Goal: Task Accomplishment & Management: Manage account settings

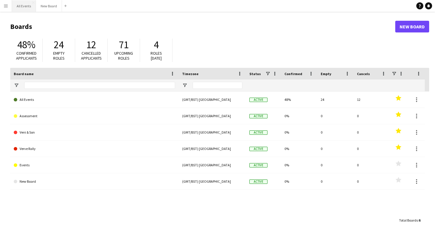
click at [23, 6] on button "All Events Close" at bounding box center [24, 5] width 24 height 11
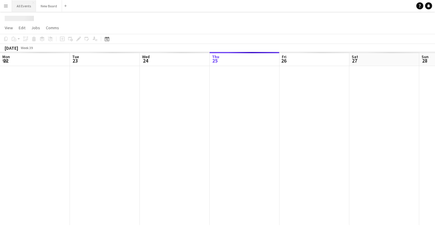
scroll to position [0, 140]
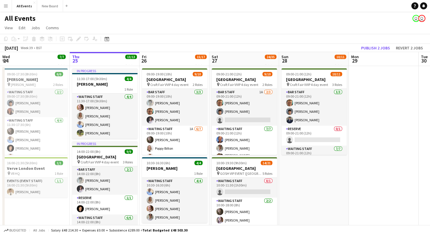
click at [7, 7] on app-icon "Menu" at bounding box center [6, 6] width 5 height 5
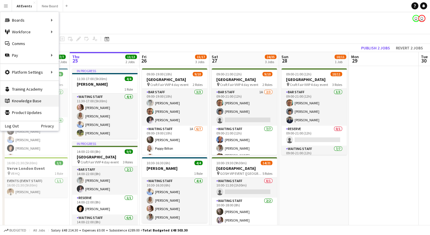
click at [27, 101] on link "Knowledge Base Knowledge Base" at bounding box center [29, 101] width 58 height 12
click at [25, 43] on link "Comms Comms" at bounding box center [29, 44] width 58 height 12
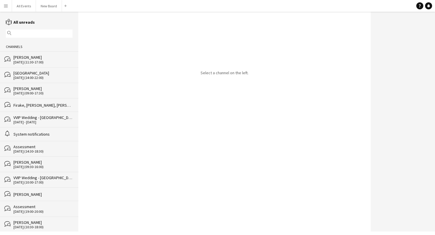
click at [6, 6] on app-icon "Menu" at bounding box center [6, 6] width 5 height 5
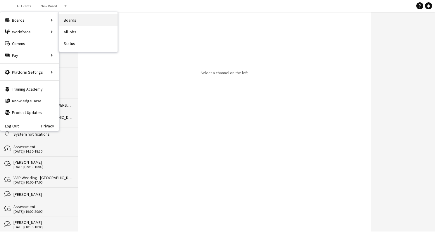
click at [64, 20] on link "Boards" at bounding box center [88, 20] width 58 height 12
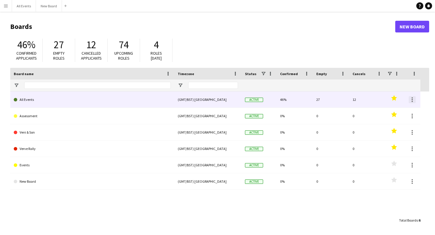
click at [411, 98] on div at bounding box center [412, 99] width 7 height 7
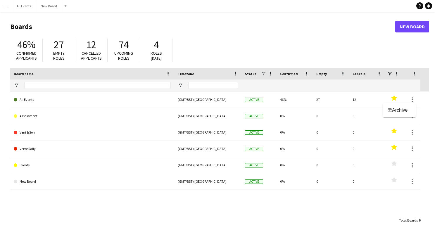
click at [74, 98] on div at bounding box center [217, 117] width 435 height 235
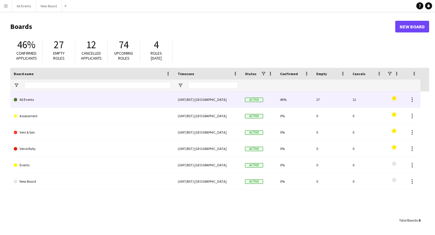
click at [27, 98] on link "All Events" at bounding box center [92, 99] width 157 height 16
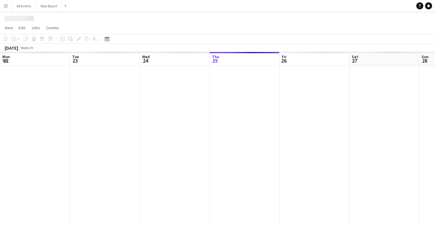
scroll to position [0, 140]
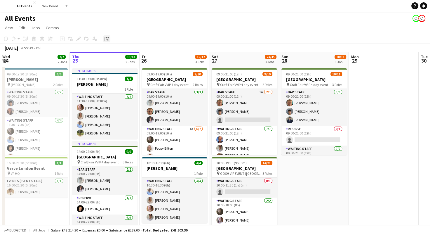
click at [106, 41] on icon at bounding box center [107, 39] width 4 height 5
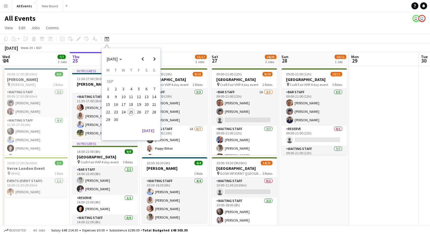
click at [220, 20] on div "All Events user user" at bounding box center [215, 17] width 430 height 11
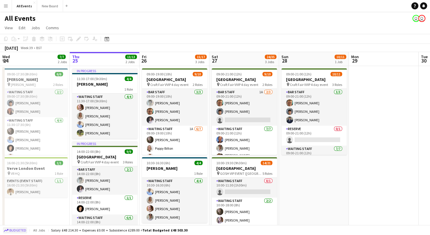
click at [16, 229] on span "Budgeted" at bounding box center [17, 230] width 17 height 4
click at [16, 229] on span "Confirmed" at bounding box center [18, 230] width 18 height 4
click at [22, 230] on span "Budgeted" at bounding box center [17, 230] width 17 height 4
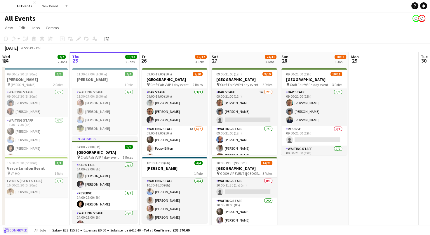
click at [16, 230] on span "Confirmed" at bounding box center [18, 230] width 18 height 4
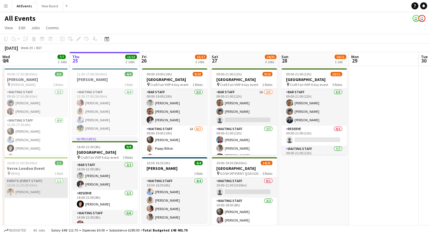
click at [37, 186] on app-card-role "Events (Event Staff) 1/1 16:00-21:30 (5h30m) George Long" at bounding box center [34, 188] width 65 height 20
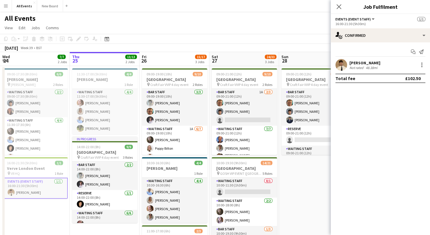
click at [299, 28] on app-page-menu "View Day view expanded Day view collapsed Month view Date picker Jump to [DATE]…" at bounding box center [215, 28] width 430 height 11
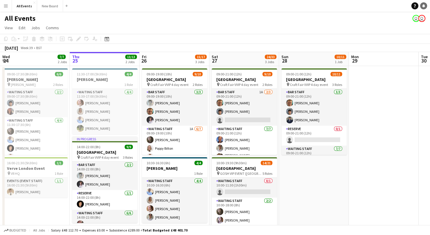
click at [425, 6] on icon at bounding box center [424, 5] width 3 height 3
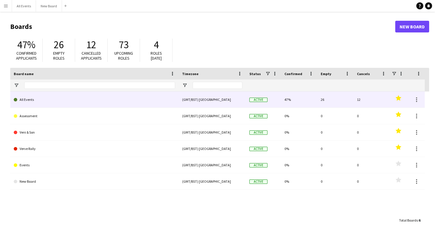
click at [96, 101] on link "All Events" at bounding box center [94, 99] width 161 height 16
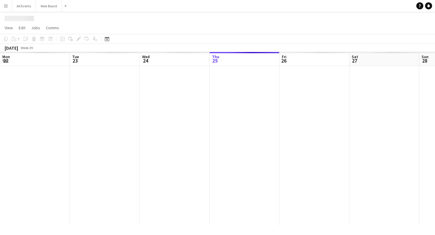
scroll to position [0, 140]
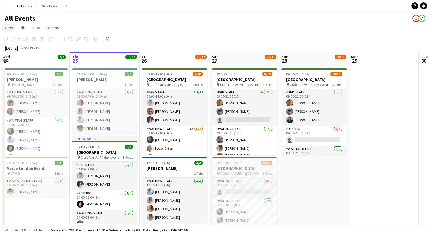
click at [9, 30] on link "View" at bounding box center [8, 28] width 13 height 8
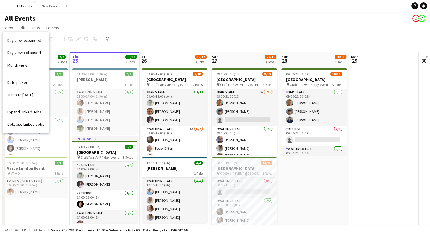
click at [12, 20] on h1 "All Events" at bounding box center [20, 18] width 31 height 9
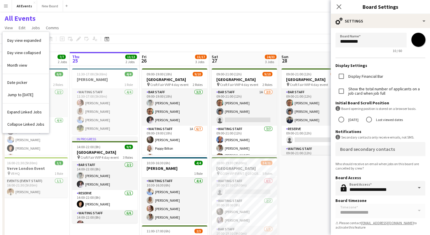
click at [6, 6] on app-icon "Menu" at bounding box center [6, 6] width 5 height 5
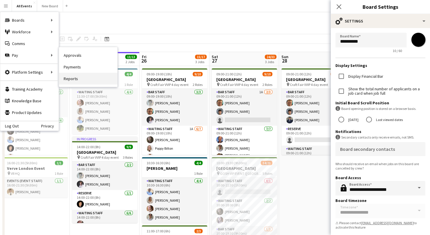
click at [74, 77] on link "Reports" at bounding box center [88, 79] width 58 height 12
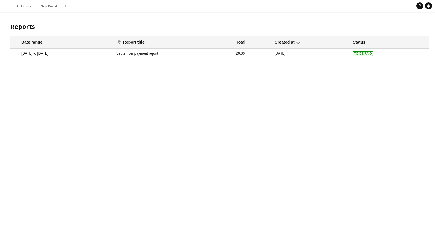
click at [6, 6] on app-icon "Menu" at bounding box center [6, 6] width 5 height 5
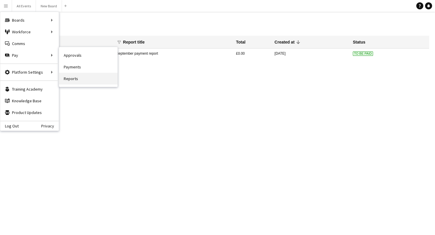
click at [74, 79] on link "Reports" at bounding box center [88, 79] width 58 height 12
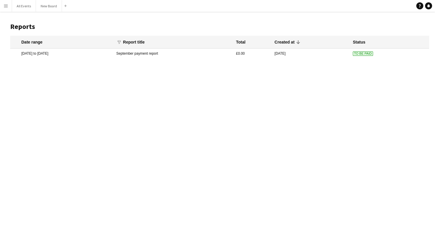
drag, startPoint x: 28, startPoint y: 118, endPoint x: 21, endPoint y: 90, distance: 28.8
click at [28, 118] on div "Menu Boards Boards Boards All jobs Status Workforce Workforce My Workforce Recr…" at bounding box center [217, 117] width 435 height 235
click at [38, 55] on mat-cell "4 Sep 2025 to 4 Sep 2025" at bounding box center [61, 54] width 103 height 10
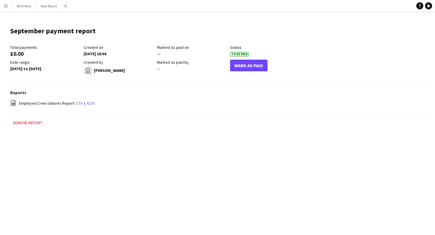
click at [63, 4] on button "Add" at bounding box center [65, 6] width 5 height 5
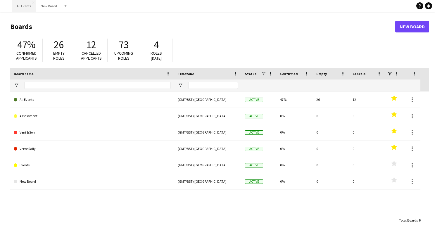
click at [21, 6] on button "All Events Close" at bounding box center [24, 5] width 24 height 11
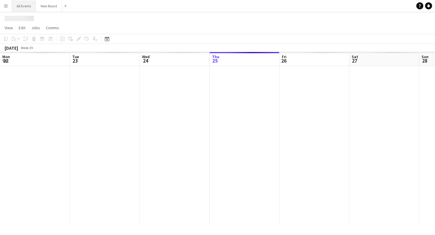
scroll to position [0, 140]
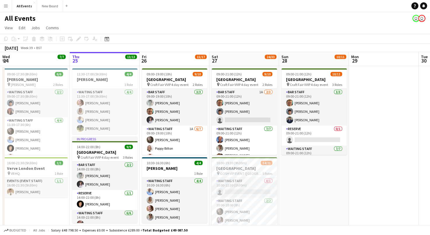
click at [6, 7] on app-icon "Menu" at bounding box center [6, 6] width 5 height 5
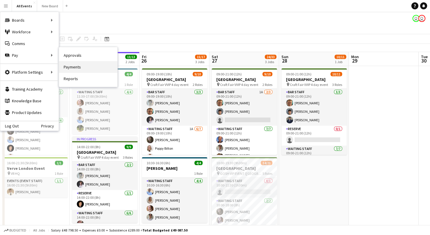
click at [78, 68] on link "Payments" at bounding box center [88, 67] width 58 height 12
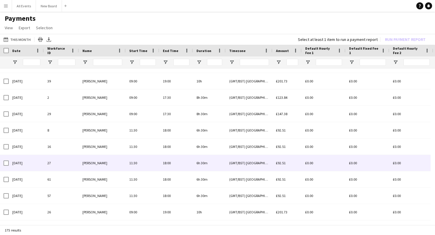
scroll to position [719, 0]
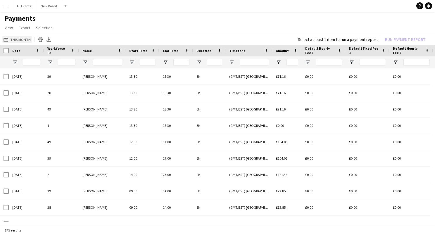
click at [7, 38] on app-icon "This Month" at bounding box center [7, 39] width 7 height 5
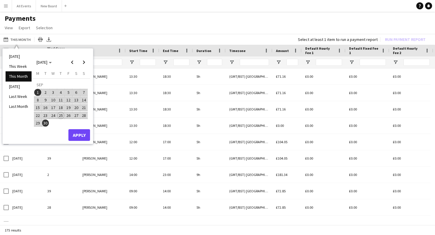
click at [46, 121] on span "30" at bounding box center [45, 123] width 7 height 7
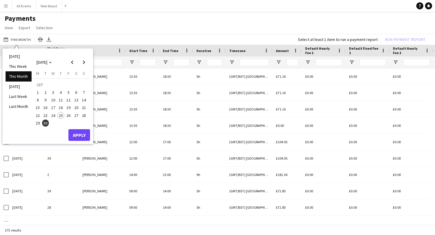
click at [38, 91] on span "1" at bounding box center [37, 92] width 7 height 7
click at [60, 115] on span "25" at bounding box center [60, 115] width 7 height 7
click at [45, 123] on span "30" at bounding box center [45, 123] width 7 height 7
click at [75, 134] on button "Apply" at bounding box center [79, 135] width 22 height 12
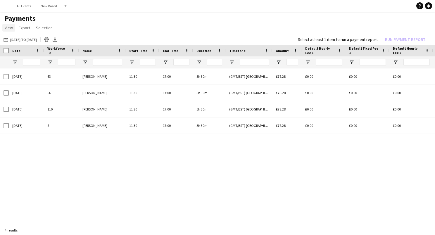
click at [11, 29] on span "View" at bounding box center [9, 27] width 8 height 5
click at [90, 25] on app-page-menu "View Customise view Customise filters Reset Filters Reset View Reset All Export…" at bounding box center [217, 28] width 435 height 11
click at [6, 8] on app-icon "Menu" at bounding box center [6, 6] width 5 height 5
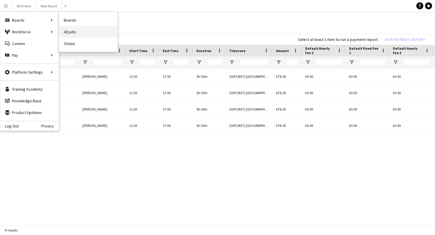
click at [86, 30] on link "All jobs" at bounding box center [88, 32] width 58 height 12
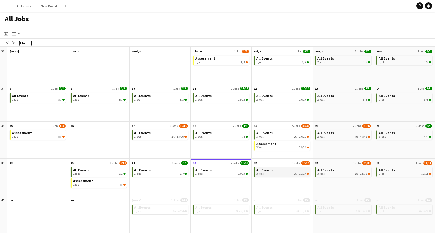
click at [276, 172] on div "3 jobs 5A • 15/17" at bounding box center [282, 174] width 53 height 4
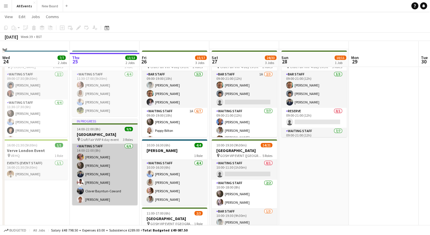
scroll to position [29, 0]
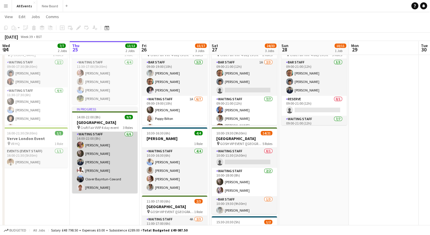
click at [115, 159] on app-card-role "Waiting Staff [DATE] 14:00-22:00 (8h) [PERSON_NAME] [PERSON_NAME] [PERSON_NAME]…" at bounding box center [104, 162] width 65 height 62
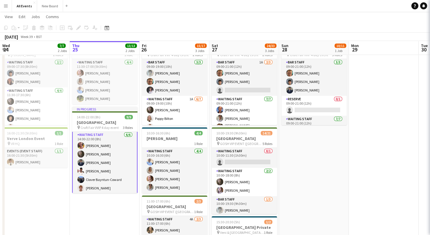
scroll to position [49, 0]
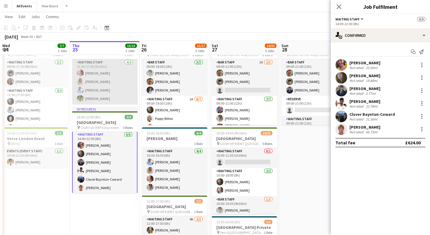
click at [115, 89] on app-card-role "Waiting Staff [DATE] 11:30-17:00 (5h30m) [PERSON_NAME] [PERSON_NAME] [PERSON_NA…" at bounding box center [104, 81] width 65 height 45
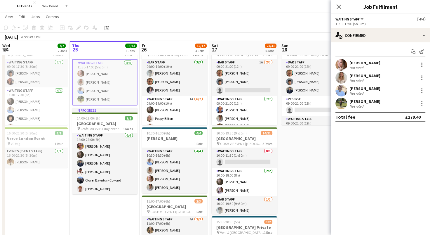
scroll to position [49, 0]
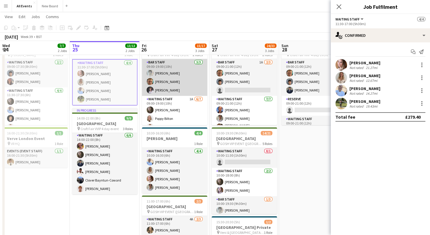
click at [196, 87] on app-card-role "Bar Staff [DATE] 09:00-19:00 (10h) [PERSON_NAME] [PERSON_NAME] [PERSON_NAME]" at bounding box center [174, 77] width 65 height 37
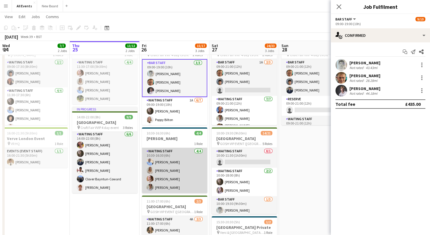
click at [191, 172] on app-card-role "Waiting Staff [DATE] 10:30-16:30 (6h) [PERSON_NAME] [PERSON_NAME] [PERSON_NAME]…" at bounding box center [174, 170] width 65 height 45
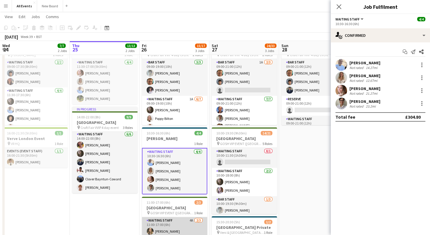
click at [193, 230] on app-card-role "Waiting Staff 4A [DATE] 11:00-17:00 (6h) [PERSON_NAME] [PERSON_NAME] single-neu…" at bounding box center [174, 235] width 65 height 37
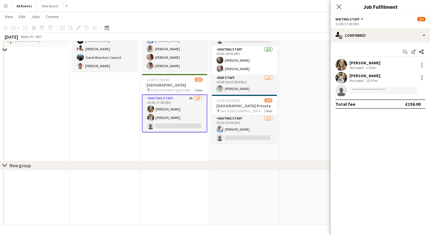
scroll to position [5, 0]
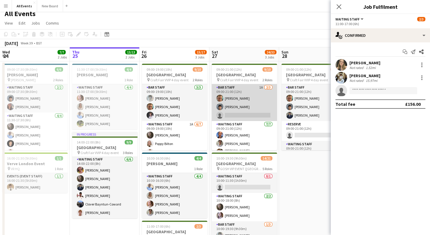
click at [256, 108] on app-card-role "Bar Staff 1A [DATE] 09:00-21:00 (12h) [PERSON_NAME] Arya [PERSON_NAME] single-n…" at bounding box center [244, 102] width 65 height 37
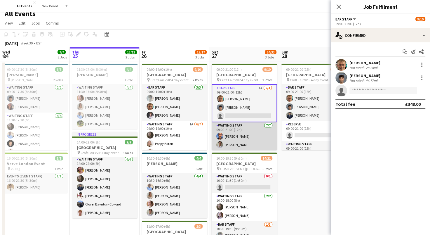
click at [256, 143] on app-card-role "Waiting Staff [DATE] 09:00-21:00 (12h) [PERSON_NAME] [PERSON_NAME] [PERSON_NAME…" at bounding box center [244, 158] width 65 height 72
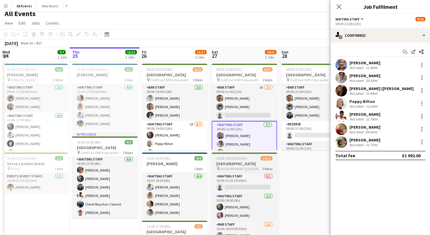
click at [248, 167] on span "GOSH VIP EVENT ([GEOGRAPHIC_DATA][PERSON_NAME])" at bounding box center [241, 169] width 42 height 4
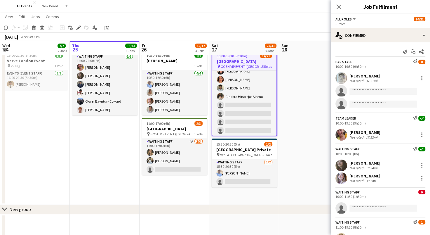
scroll to position [122, 0]
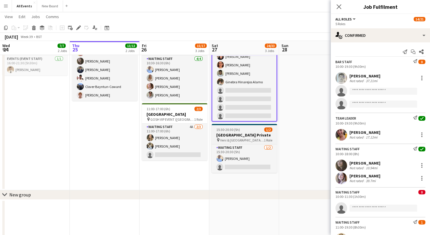
click at [256, 136] on h3 "[GEOGRAPHIC_DATA] Private" at bounding box center [244, 134] width 65 height 5
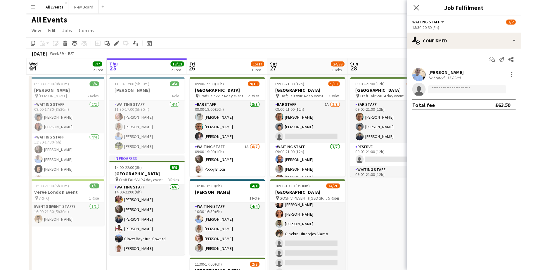
scroll to position [0, 0]
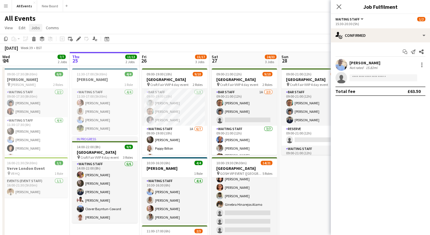
click at [37, 28] on span "Jobs" at bounding box center [35, 27] width 9 height 5
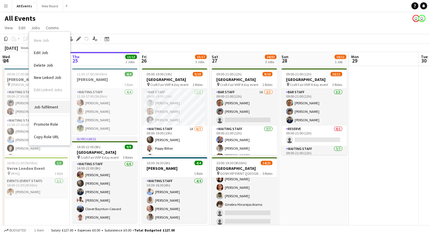
click at [44, 105] on span "Job fulfilment" at bounding box center [46, 106] width 24 height 5
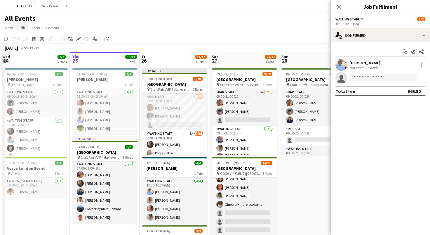
click at [25, 29] on span "Edit" at bounding box center [22, 27] width 7 height 5
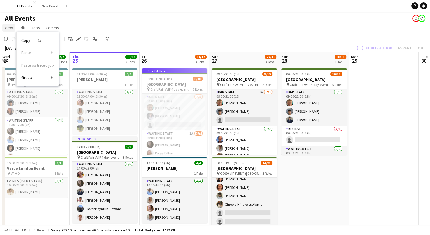
click at [11, 27] on span "View" at bounding box center [9, 27] width 8 height 5
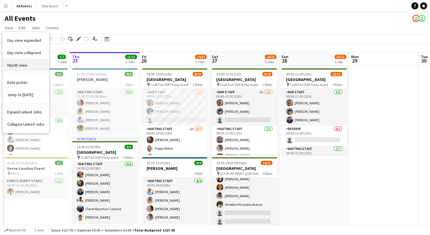
click at [23, 65] on span "Month view" at bounding box center [17, 65] width 20 height 5
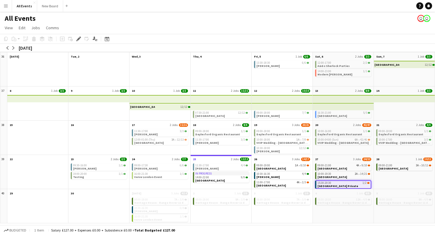
click at [232, 21] on div "All Events user user" at bounding box center [217, 17] width 435 height 11
click at [233, 202] on span "Heritage House - Range Rover 11 day event" at bounding box center [225, 203] width 61 height 4
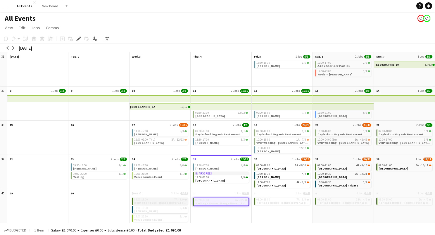
click at [153, 198] on div "08:00-18:00 7A • 3/9" at bounding box center [160, 199] width 53 height 3
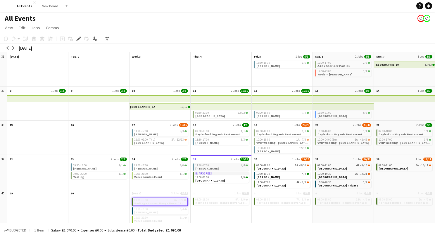
click at [210, 164] on div "11:30-17:00 4/4" at bounding box center [221, 165] width 53 height 3
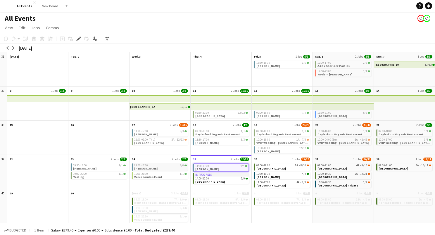
click at [162, 167] on app-month-view-job-card "09:00-17:30 6/6 [PERSON_NAME]" at bounding box center [160, 166] width 56 height 7
click at [334, 131] on div "10:00-16:00 1/1" at bounding box center [343, 131] width 53 height 3
click at [334, 98] on app-mini-top-bar at bounding box center [342, 98] width 61 height 7
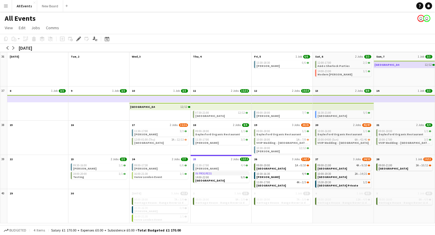
click at [276, 105] on app-mini-top-bar at bounding box center [281, 106] width 61 height 7
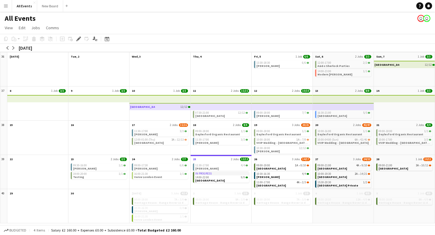
click at [165, 99] on app-mini-top-bar at bounding box center [159, 98] width 61 height 7
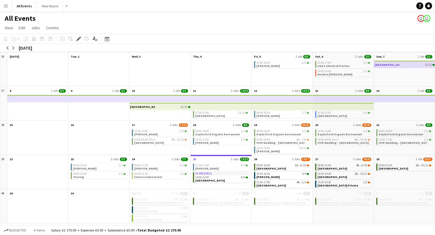
click at [390, 136] on app-month-view-job-card "09:00-18:00 1/1 Daylesford Organic Restaurant" at bounding box center [404, 132] width 56 height 7
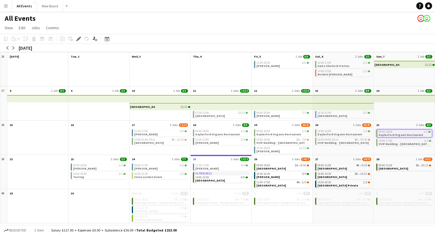
click at [389, 140] on span "10:00-17:00" at bounding box center [385, 140] width 14 height 3
click at [393, 165] on div "09:00-21:00 3A • 10/11" at bounding box center [404, 165] width 53 height 3
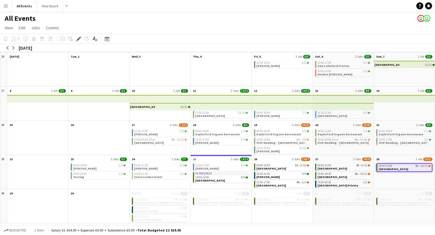
click at [389, 217] on div "08:00-18:00 9A • 4/9 Heritage House - Range Rover 11 day event" at bounding box center [404, 209] width 61 height 27
click at [9, 230] on app-icon at bounding box center [7, 230] width 6 height 5
click at [102, 143] on div at bounding box center [98, 141] width 61 height 27
click at [91, 211] on div at bounding box center [98, 209] width 61 height 27
click at [215, 217] on div "08:00-18:00 9A • 3/9 Heritage House - Range Rover 11 day event" at bounding box center [221, 209] width 61 height 27
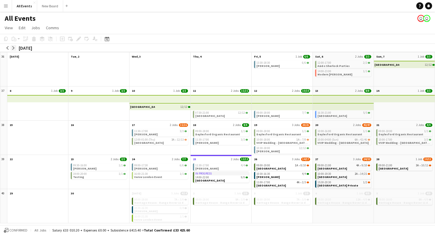
click at [14, 48] on app-icon "arrow-right" at bounding box center [14, 48] width 4 height 4
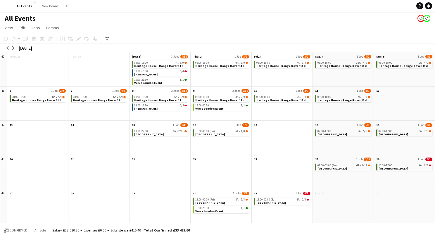
click at [210, 230] on div "Confirmed All jobs Salary £33 010.20 + Expenses £0.00 + Subsistence £415.40 = T…" at bounding box center [217, 230] width 435 height 10
click at [18, 229] on span "Confirmed" at bounding box center [18, 230] width 18 height 4
click at [9, 49] on button "arrow-left" at bounding box center [8, 48] width 6 height 6
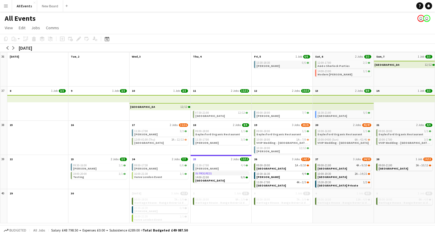
click at [284, 65] on app-month-view-job-card "13:30-18:30 6/6 [PERSON_NAME]" at bounding box center [282, 64] width 56 height 7
click at [336, 63] on div "12:00-17:00 2/2" at bounding box center [343, 62] width 53 height 3
click at [337, 73] on div "14:00-23:00 1/1" at bounding box center [343, 72] width 53 height 3
click at [390, 64] on div "Monaco 12/12" at bounding box center [404, 64] width 60 height 7
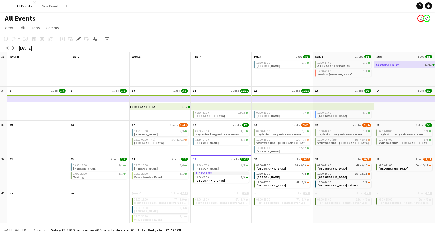
click at [344, 106] on app-mini-top-bar at bounding box center [342, 106] width 61 height 7
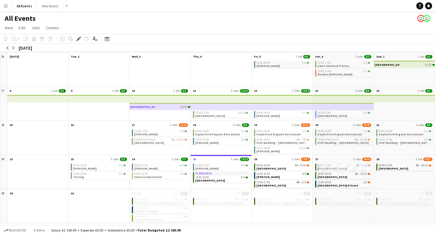
click at [278, 62] on div "13:30-18:30 6/6" at bounding box center [282, 62] width 53 height 3
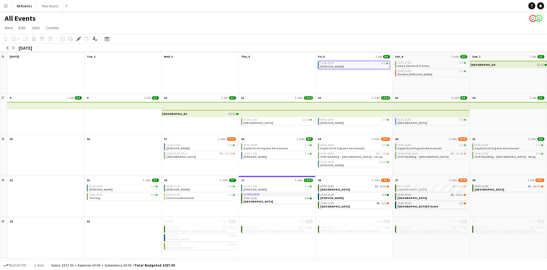
click at [367, 66] on app-month-view-job-card "13:30-18:30 6/6 [PERSON_NAME]" at bounding box center [354, 65] width 72 height 8
click at [359, 67] on app-month-view-job-card "13:30-18:30 6/6 [PERSON_NAME]" at bounding box center [354, 64] width 72 height 7
click at [429, 65] on app-month-view-job-card "12:00-17:00 2/2 A&G x Sherlock Parties" at bounding box center [431, 64] width 72 height 7
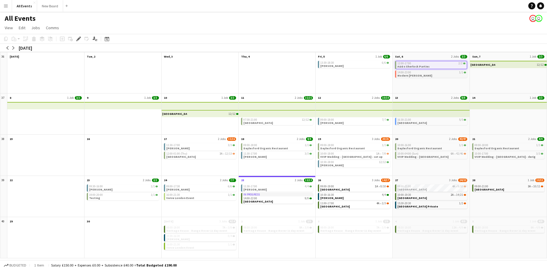
click at [416, 76] on app-month-view-job-card "14:00-23:00 1/1 Modern [PERSON_NAME]" at bounding box center [431, 73] width 72 height 7
click at [435, 65] on div "Monaco 12/12" at bounding box center [509, 64] width 76 height 7
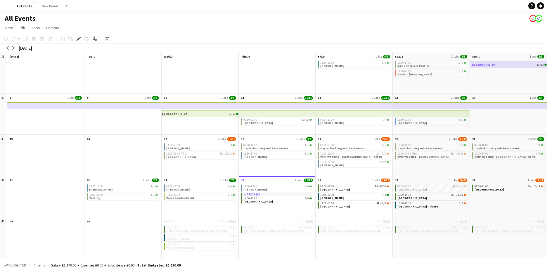
click at [377, 115] on app-mini-top-bar at bounding box center [353, 113] width 77 height 7
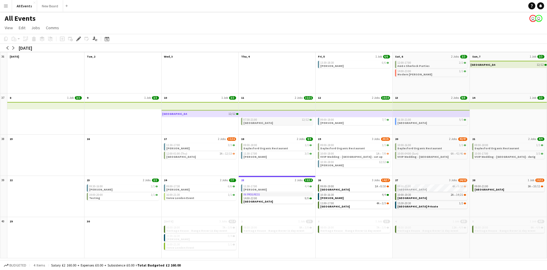
click at [259, 120] on div "07:30-21:00 12/12" at bounding box center [277, 119] width 69 height 3
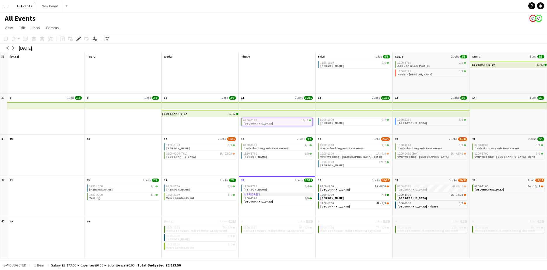
click at [221, 114] on div "Monaco 12/12" at bounding box center [200, 113] width 76 height 7
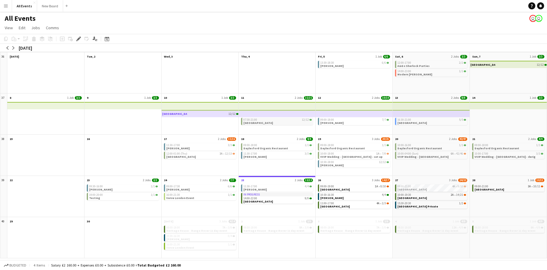
click at [267, 121] on div "07:30-21:00 12/12" at bounding box center [277, 119] width 69 height 3
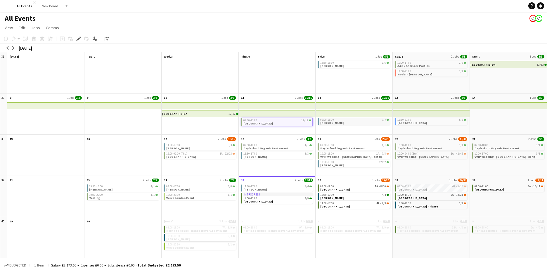
click at [357, 121] on app-month-view-job-card "09:00-18:00 7/7 [PERSON_NAME]" at bounding box center [354, 121] width 72 height 7
click at [282, 122] on app-month-view-job-card "07:30-21:00 12/12 Heritage House" at bounding box center [277, 121] width 72 height 7
click at [349, 120] on div "09:00-18:00 7/7" at bounding box center [354, 119] width 69 height 3
click at [286, 123] on app-month-view-job-card "07:30-21:00 12/12 Heritage House" at bounding box center [277, 121] width 72 height 7
click at [339, 122] on app-month-view-job-card "09:00-18:00 7/7 [PERSON_NAME]" at bounding box center [354, 121] width 72 height 7
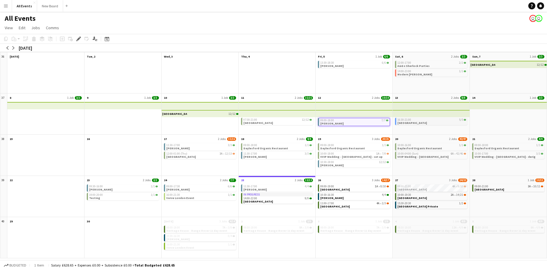
click at [420, 121] on app-month-view-job-card "16:30-21:00 5/5 [GEOGRAPHIC_DATA]" at bounding box center [431, 121] width 72 height 7
click at [188, 145] on div "11:30-17:00 3/3" at bounding box center [200, 145] width 69 height 3
click at [184, 158] on span "[GEOGRAPHIC_DATA]" at bounding box center [181, 158] width 30 height 4
click at [259, 146] on div "09:00-18:00 1/1" at bounding box center [277, 145] width 69 height 3
click at [281, 154] on div "11:30-17:00 3/3" at bounding box center [277, 154] width 69 height 3
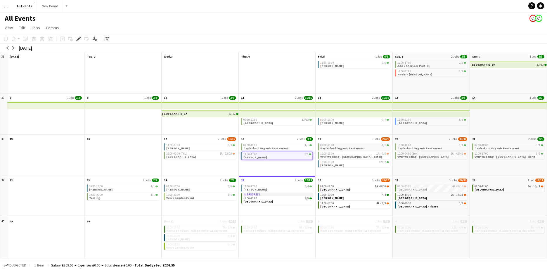
click at [343, 148] on span "Daylesford Organic Restaurant" at bounding box center [342, 148] width 45 height 4
click at [354, 156] on span "VVIP Wedding - [GEOGRAPHIC_DATA] - set up" at bounding box center [351, 158] width 62 height 4
click at [342, 165] on app-month-view-job-card "10:30-18:00 12/12 [PERSON_NAME]" at bounding box center [354, 164] width 72 height 7
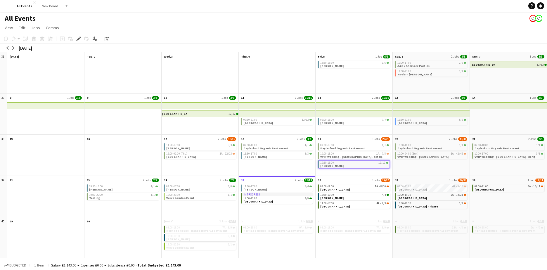
click at [342, 165] on app-month-view-job-card "10:30-18:00 12/12 [PERSON_NAME]" at bounding box center [354, 164] width 72 height 8
click at [345, 165] on app-month-view-job-card "10:30-18:00 12/12 [PERSON_NAME]" at bounding box center [354, 163] width 72 height 7
click at [408, 148] on span "Daylesford Organic Restaurant" at bounding box center [419, 148] width 45 height 4
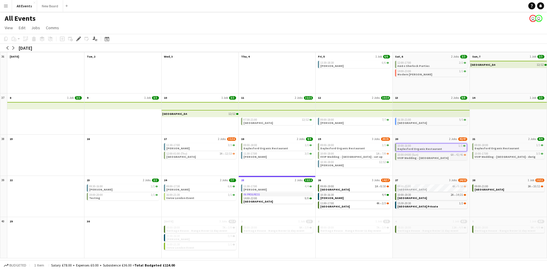
click at [414, 155] on span "10:00-04:00 (Sun)" at bounding box center [407, 154] width 21 height 3
click at [435, 146] on div "09:00-18:00 1/1" at bounding box center [509, 145] width 69 height 3
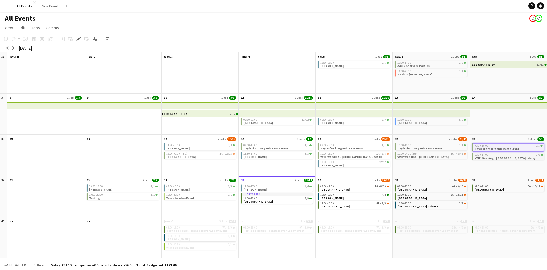
click at [435, 156] on div "10:00-17:00 3/3" at bounding box center [509, 154] width 69 height 3
click at [435, 156] on app-month-view-job-card "10:00-04:00 (Sun) 6A • 42/46 VVIP Wedding - [GEOGRAPHIC_DATA]" at bounding box center [431, 155] width 72 height 7
click at [435, 148] on span "Daylesford Organic Restaurant" at bounding box center [497, 148] width 45 height 4
click at [435, 158] on app-month-view-job-card "10:00-17:00 3/3 VVIP Wedding - [GEOGRAPHIC_DATA] - derig" at bounding box center [508, 156] width 72 height 7
click at [122, 189] on app-month-view-job-card "09:30-16:00 1/1 [PERSON_NAME]" at bounding box center [123, 187] width 72 height 7
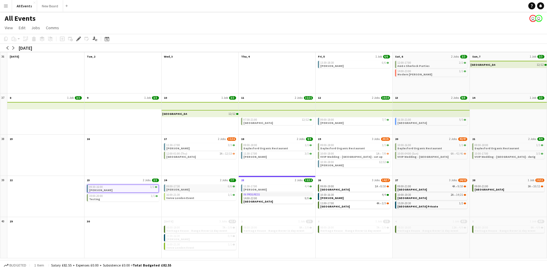
click at [188, 190] on app-month-view-job-card "09:00-17:30 6/6 [PERSON_NAME]" at bounding box center [200, 187] width 72 height 7
click at [189, 197] on span "Verve London Event" at bounding box center [180, 199] width 28 height 4
click at [261, 188] on app-month-view-job-card "11:30-17:00 4/4 [PERSON_NAME]" at bounding box center [277, 187] width 72 height 7
click at [279, 202] on app-month-view-job-card "In progress 14:00-22:00 9/9 [GEOGRAPHIC_DATA]" at bounding box center [277, 199] width 72 height 11
click at [50, 163] on div at bounding box center [45, 159] width 77 height 34
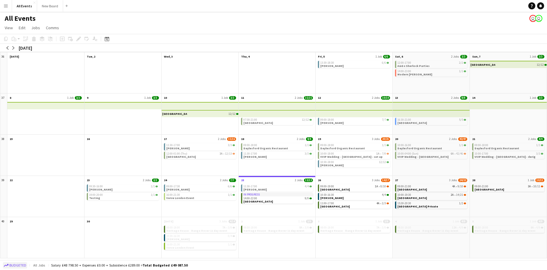
click at [19, 235] on span "Budgeted" at bounding box center [17, 265] width 17 height 4
click at [282, 203] on app-month-view-job-card "In progress 14:00-22:00 9/9 [GEOGRAPHIC_DATA]" at bounding box center [277, 198] width 72 height 11
click at [341, 186] on div "09:00-19:00 1A • 8/10" at bounding box center [354, 186] width 69 height 3
click at [327, 196] on span "10:30-16:30" at bounding box center [327, 196] width 14 height 3
click at [353, 208] on app-month-view-job-card "11:00-17:00 4A • 2/3 [GEOGRAPHIC_DATA]" at bounding box center [354, 206] width 72 height 7
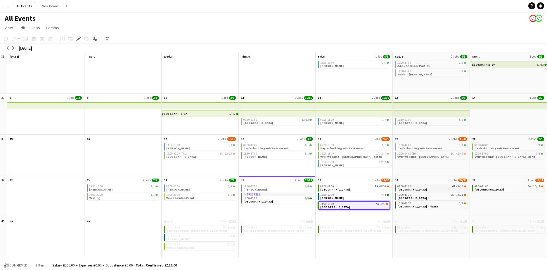
click at [418, 187] on div "09:00-21:00 4A • 9/10" at bounding box center [431, 186] width 69 height 3
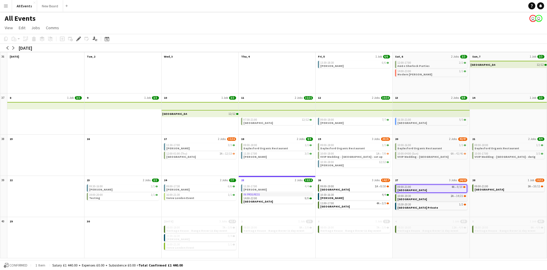
click at [409, 199] on span "[GEOGRAPHIC_DATA]" at bounding box center [412, 199] width 30 height 4
click at [416, 204] on div "15:30-20:30 1/2" at bounding box center [431, 204] width 69 height 3
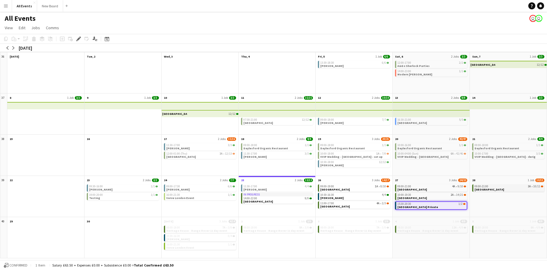
click at [435, 187] on span "09:00-21:00" at bounding box center [482, 186] width 14 height 3
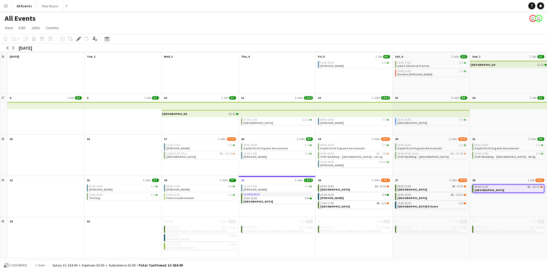
click at [87, 235] on div at bounding box center [122, 241] width 77 height 34
click at [54, 157] on div at bounding box center [45, 159] width 77 height 34
click at [51, 191] on div at bounding box center [45, 200] width 77 height 34
click at [62, 235] on div at bounding box center [45, 241] width 77 height 34
click at [14, 49] on app-icon "arrow-right" at bounding box center [14, 48] width 4 height 4
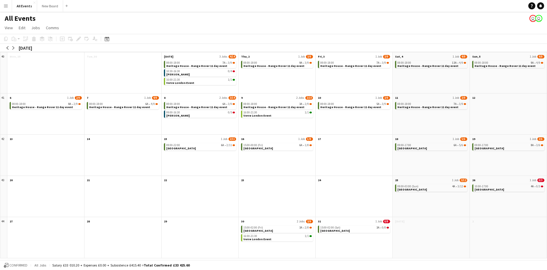
click at [116, 63] on div at bounding box center [122, 77] width 77 height 34
click at [70, 63] on div at bounding box center [45, 77] width 77 height 34
click at [177, 65] on span "Heritage House - Range Rover 11 day event" at bounding box center [196, 66] width 61 height 4
click at [188, 74] on app-month-view-job-card "10:30-16:30 0/4 [PERSON_NAME]" at bounding box center [200, 73] width 72 height 7
click at [200, 82] on div "16:00-21:30 1/1" at bounding box center [200, 80] width 69 height 3
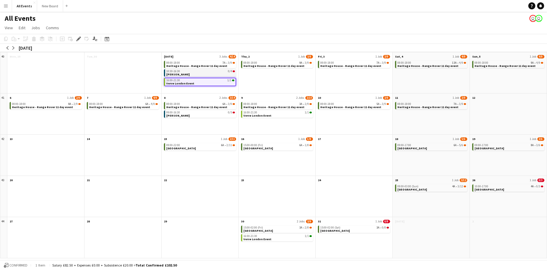
click at [203, 74] on app-month-view-job-card "10:30-16:30 0/4 [PERSON_NAME]" at bounding box center [200, 72] width 72 height 7
click at [199, 72] on div "10:30-16:30 0/4" at bounding box center [200, 71] width 68 height 3
click at [199, 72] on div "10:30-16:30 0/4" at bounding box center [200, 71] width 69 height 3
click at [199, 72] on div "10:30-16:30 0/4" at bounding box center [200, 71] width 68 height 3
click at [199, 72] on div "10:30-16:30 0/4" at bounding box center [200, 71] width 69 height 3
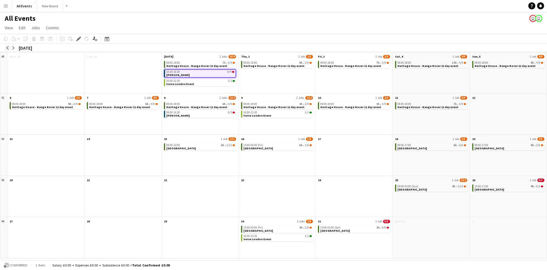
click at [8, 48] on app-icon "arrow-left" at bounding box center [8, 48] width 4 height 4
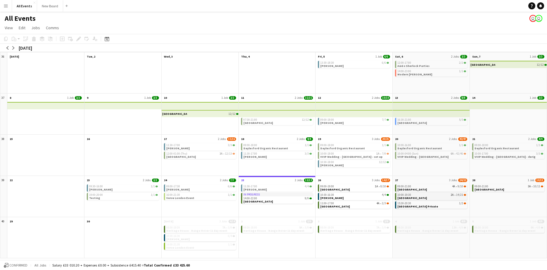
click at [435, 194] on div "10:00-19:30 2A • 14/21" at bounding box center [431, 194] width 69 height 3
click at [268, 198] on div "14:00-22:00 9/9" at bounding box center [277, 198] width 69 height 3
click at [353, 187] on div "09:00-19:00 1A • 8/10" at bounding box center [354, 186] width 69 height 3
click at [347, 197] on div "10:30-16:30 4/4" at bounding box center [354, 196] width 69 height 3
click at [347, 206] on app-month-view-job-card "11:00-17:00 4A • 2/3 [GEOGRAPHIC_DATA]" at bounding box center [354, 206] width 72 height 7
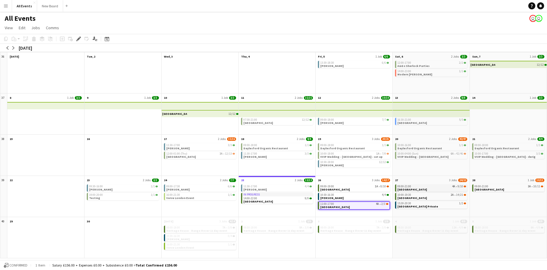
click at [435, 185] on div "09:00-21:00 4A • 9/10" at bounding box center [431, 186] width 69 height 3
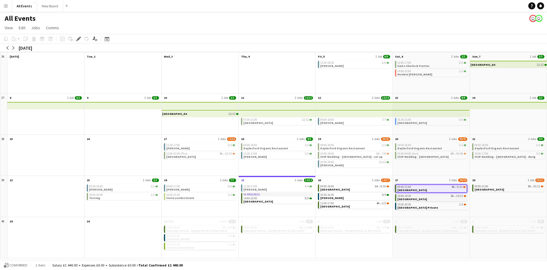
click at [430, 197] on div "10:00-19:30 2A • 14/21" at bounding box center [431, 196] width 69 height 3
click at [425, 206] on span "[GEOGRAPHIC_DATA] Private" at bounding box center [417, 208] width 41 height 4
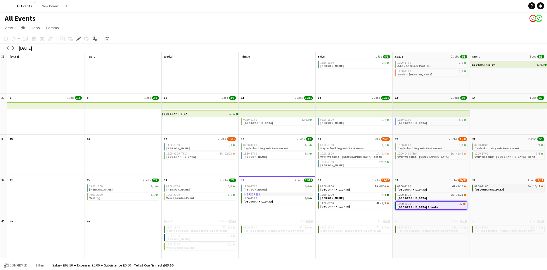
click at [435, 186] on div "09:00-21:00 3A • 10/11" at bounding box center [509, 186] width 69 height 3
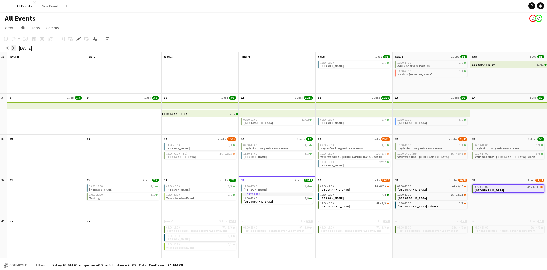
click at [12, 47] on app-icon "arrow-right" at bounding box center [14, 48] width 4 height 4
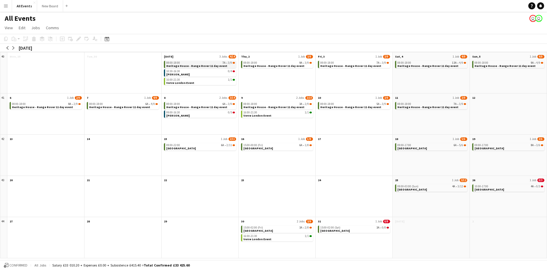
click at [190, 65] on span "Heritage House - Range Rover 11 day event" at bounding box center [196, 66] width 61 height 4
click at [206, 72] on div "10:30-16:30 0/4" at bounding box center [200, 72] width 69 height 3
drag, startPoint x: 206, startPoint y: 72, endPoint x: 196, endPoint y: 73, distance: 10.3
click at [196, 73] on app-month-view-job-card "10:30-16:30 0/4 [PERSON_NAME]" at bounding box center [200, 73] width 72 height 8
click at [196, 73] on app-month-view-job-card "10:30-16:30 0/4 [PERSON_NAME]" at bounding box center [200, 72] width 72 height 7
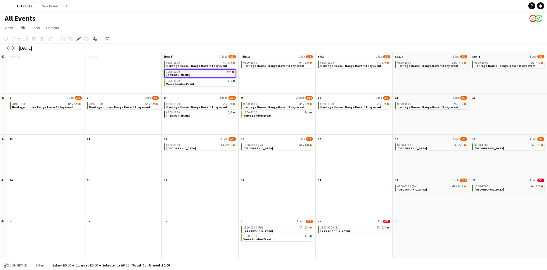
click at [196, 73] on app-month-view-job-card "10:30-16:30 0/4 [PERSON_NAME]" at bounding box center [200, 73] width 72 height 8
click at [196, 73] on app-month-view-job-card "10:30-16:30 0/4 [PERSON_NAME]" at bounding box center [200, 72] width 72 height 7
click at [78, 40] on icon at bounding box center [78, 38] width 3 height 3
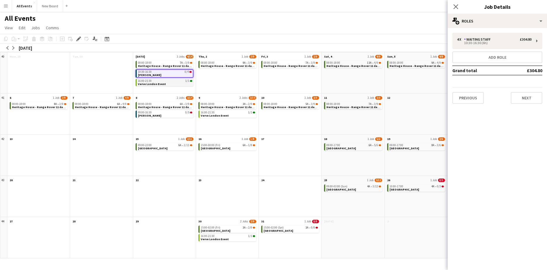
click at [164, 79] on div "16:00-21:30 1/1" at bounding box center [165, 80] width 54 height 3
click at [169, 81] on div "16:00-21:30 1/1" at bounding box center [165, 80] width 54 height 3
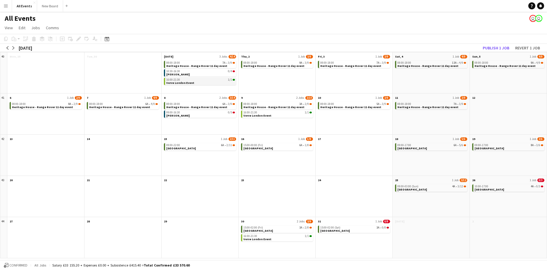
click at [191, 81] on span "Verve London Event" at bounding box center [180, 83] width 28 height 4
click at [80, 38] on icon at bounding box center [78, 38] width 3 height 3
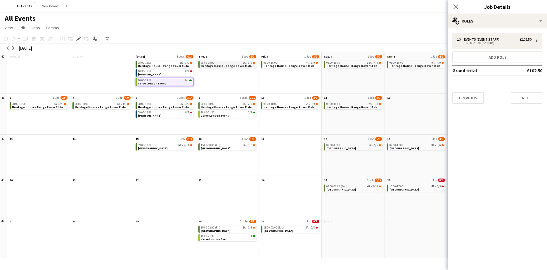
click at [218, 64] on div "08:00-18:00 9A • 3/9" at bounding box center [228, 62] width 54 height 3
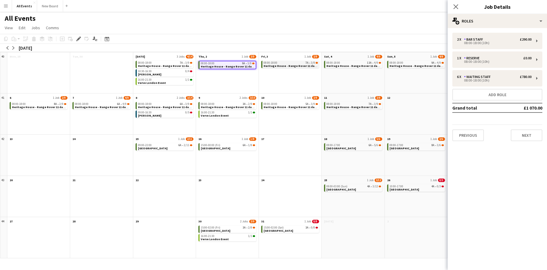
click at [290, 65] on span "Heritage House - Range Rover 11 day event" at bounding box center [294, 66] width 61 height 4
click at [237, 64] on span "Heritage House - Range Rover 11 day event" at bounding box center [231, 66] width 61 height 4
click at [353, 64] on span "Heritage House - Range Rover 11 day event" at bounding box center [356, 66] width 61 height 4
click at [290, 63] on div "08:00-18:00 7A • 3/9" at bounding box center [291, 62] width 54 height 3
click at [155, 61] on app-month-view-job-card "08:00-18:00 7A • 3/9 Heritage House - Range Rover 11 day event" at bounding box center [165, 64] width 58 height 7
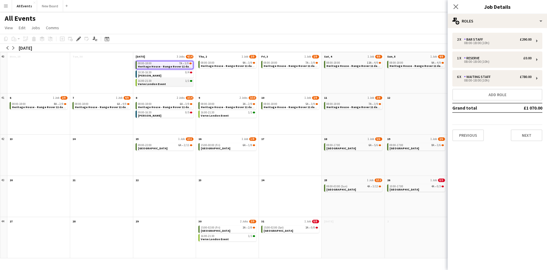
click at [166, 82] on div "16:00-21:30 1/1" at bounding box center [165, 80] width 54 height 3
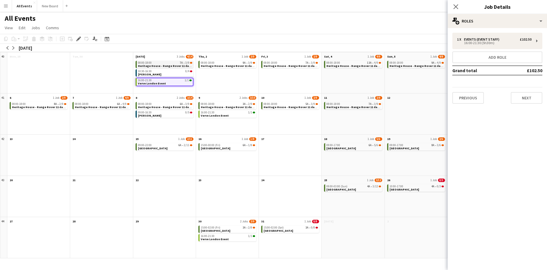
click at [161, 65] on span "Heritage House - Range Rover 11 day event" at bounding box center [168, 66] width 61 height 4
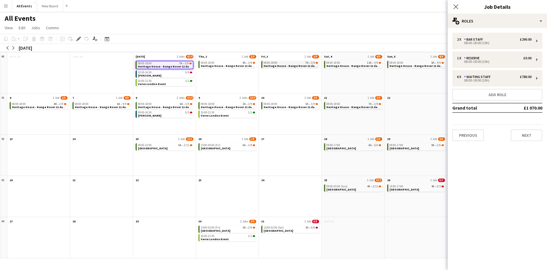
click at [290, 67] on span "Heritage House - Range Rover 11 day event" at bounding box center [294, 66] width 61 height 4
click at [348, 63] on div "08:00-18:00 13A • 4/9" at bounding box center [353, 62] width 54 height 3
click at [420, 64] on span "Heritage House - Range Rover 11 day event" at bounding box center [420, 66] width 61 height 4
click at [27, 106] on span "Heritage House - Range Rover 11 day event" at bounding box center [42, 107] width 61 height 4
click at [86, 104] on span "08:00-18:00" at bounding box center [82, 104] width 14 height 3
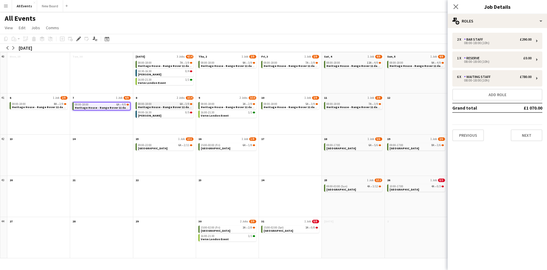
click at [148, 105] on span "Heritage House - Range Rover 11 day event" at bounding box center [168, 107] width 61 height 4
click at [210, 106] on span "Heritage House - Range Rover 11 day event" at bounding box center [231, 107] width 61 height 4
click at [295, 108] on span "Heritage House - Range Rover 11 day event" at bounding box center [294, 107] width 61 height 4
click at [350, 103] on div "08:00-18:00 7A • 3/9" at bounding box center [353, 104] width 54 height 3
click at [158, 115] on app-month-view-job-card "09:00-16:30 0/5 [PERSON_NAME]" at bounding box center [165, 113] width 58 height 7
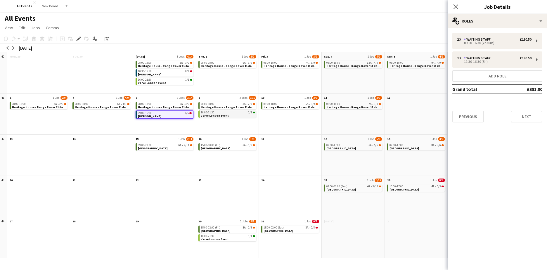
click at [215, 113] on div "16:00-21:30 1/1" at bounding box center [228, 112] width 54 height 3
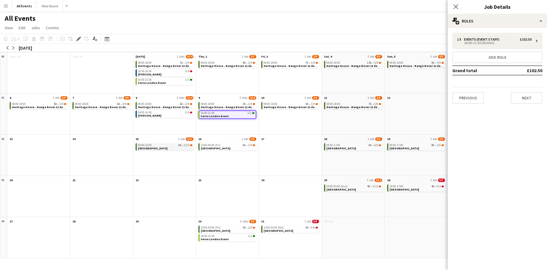
click at [150, 147] on span "[GEOGRAPHIC_DATA]" at bounding box center [153, 148] width 30 height 4
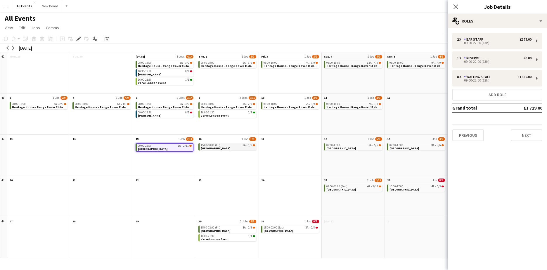
click at [230, 150] on app-month-view-job-card "15:00-00:00 (Fri) 6A • 1/8 [GEOGRAPHIC_DATA]" at bounding box center [227, 146] width 58 height 7
click at [335, 147] on span "[GEOGRAPHIC_DATA]" at bounding box center [341, 148] width 30 height 4
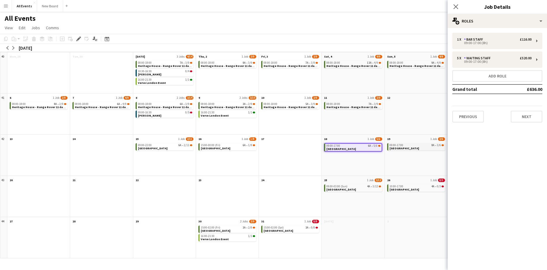
click at [400, 144] on span "09:00-17:00" at bounding box center [397, 145] width 14 height 3
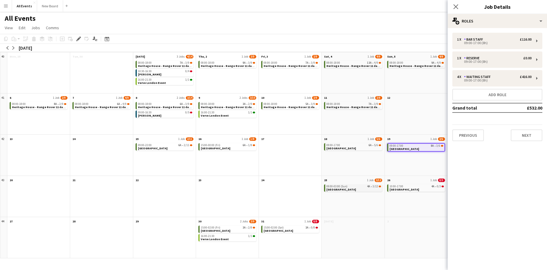
click at [349, 186] on div "09:00-03:00 (Sun) 4A • 3/12" at bounding box center [353, 186] width 54 height 3
click at [411, 189] on app-month-view-job-card "10:00-17:00 4A • 0/3 [GEOGRAPHIC_DATA]" at bounding box center [416, 187] width 58 height 7
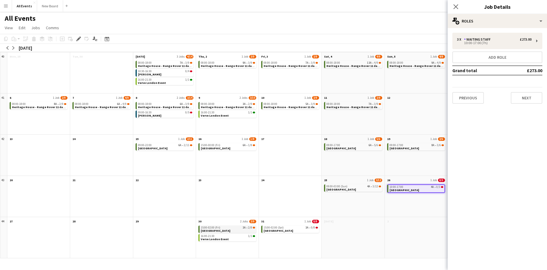
click at [217, 229] on span "[GEOGRAPHIC_DATA]" at bounding box center [216, 231] width 30 height 4
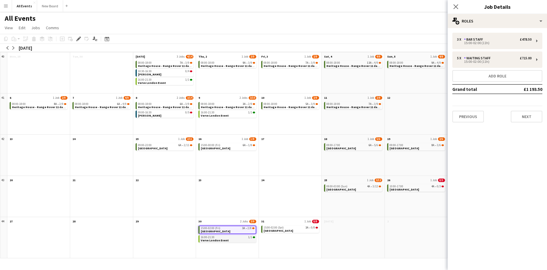
click at [226, 235] on div "16:00-21:30 1/1" at bounding box center [228, 237] width 54 height 3
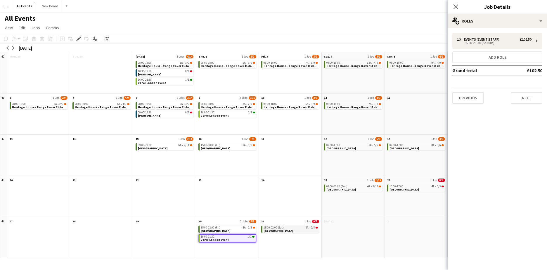
click at [285, 227] on div "15:00-02:00 (Sat) 3A • 0/8" at bounding box center [291, 227] width 54 height 3
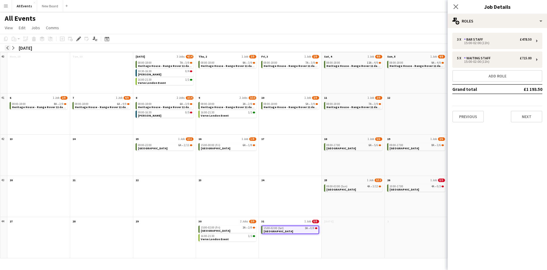
click at [8, 48] on app-icon "arrow-left" at bounding box center [8, 48] width 4 height 4
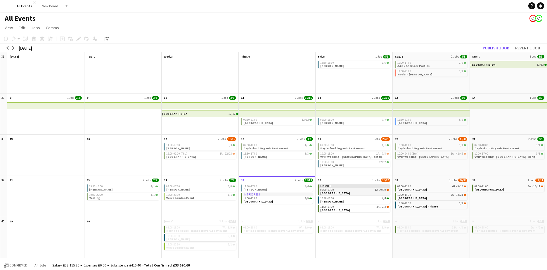
click at [352, 191] on div "09:00-19:00 1A • 9/10" at bounding box center [354, 189] width 69 height 3
click at [78, 39] on icon at bounding box center [78, 38] width 3 height 3
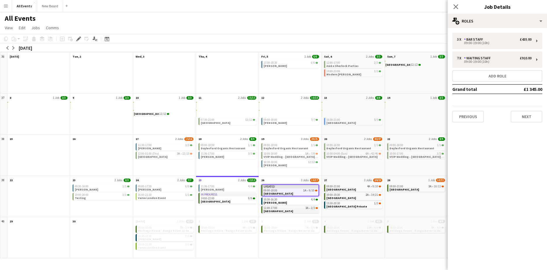
drag, startPoint x: 300, startPoint y: 200, endPoint x: 293, endPoint y: 209, distance: 11.4
click at [300, 200] on div "10:30-16:30 4/4" at bounding box center [291, 199] width 54 height 3
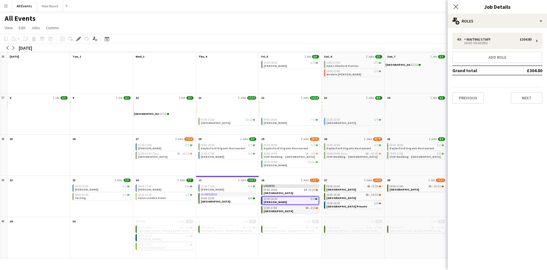
click at [292, 211] on app-month-view-job-card "11:00-17:00 3A • 2/3 [GEOGRAPHIC_DATA]" at bounding box center [290, 209] width 58 height 7
click at [354, 188] on app-month-view-job-card "09:00-21:00 4A • 9/10 [GEOGRAPHIC_DATA]" at bounding box center [353, 187] width 58 height 7
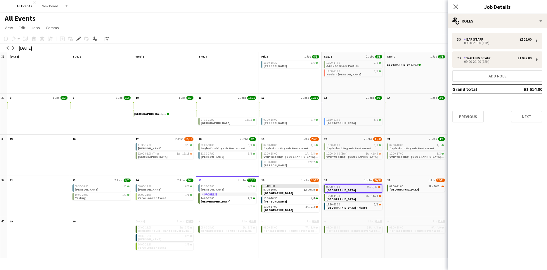
click at [339, 197] on span "[GEOGRAPHIC_DATA]" at bounding box center [341, 199] width 30 height 4
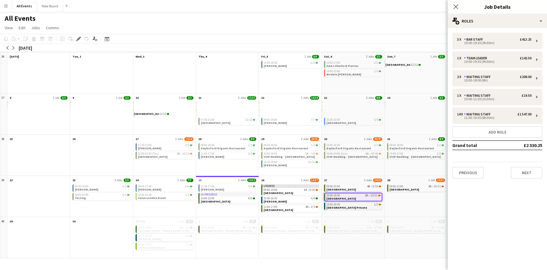
click at [352, 208] on span "[GEOGRAPHIC_DATA] Private" at bounding box center [346, 208] width 41 height 4
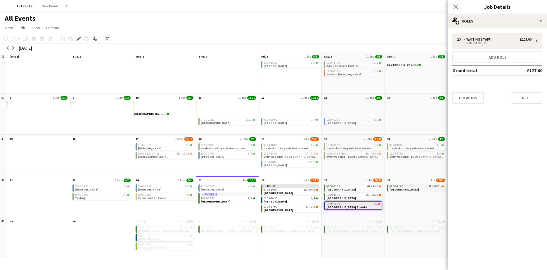
click at [404, 188] on span "[GEOGRAPHIC_DATA]" at bounding box center [405, 190] width 30 height 4
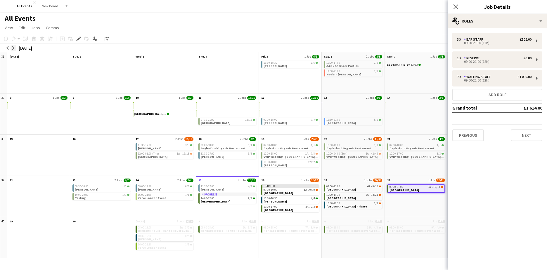
click at [13, 49] on app-icon "arrow-right" at bounding box center [14, 48] width 4 height 4
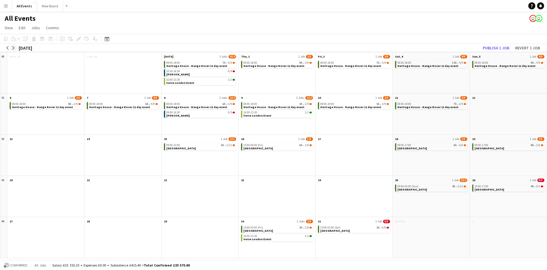
click at [13, 49] on app-icon "arrow-right" at bounding box center [14, 48] width 4 height 4
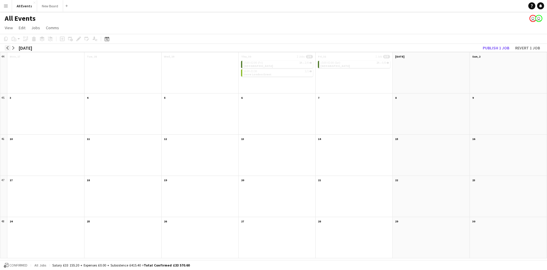
click at [8, 48] on app-icon "arrow-left" at bounding box center [8, 48] width 4 height 4
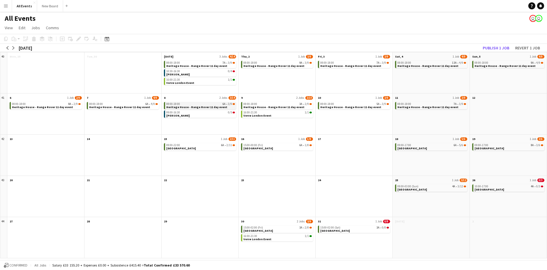
click at [202, 108] on span "Heritage House - Range Rover 11 day event" at bounding box center [196, 107] width 61 height 4
click at [77, 40] on icon at bounding box center [78, 38] width 3 height 3
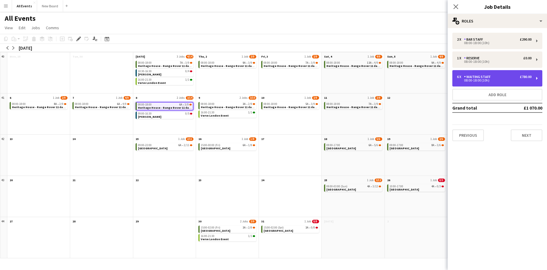
click at [435, 79] on div "08:00-18:00 (10h)" at bounding box center [494, 80] width 75 height 3
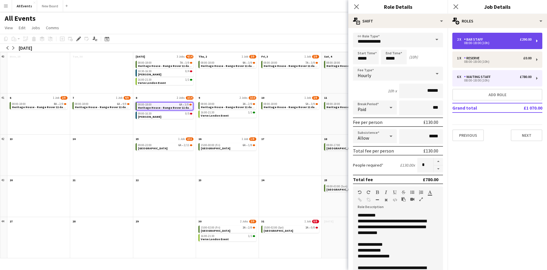
click at [435, 43] on div "08:00-18:00 (10h)" at bounding box center [494, 42] width 75 height 3
type input "*********"
type input "******"
type input "*"
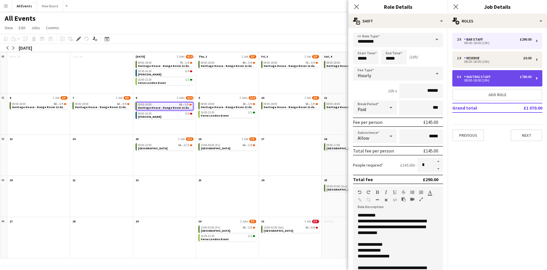
click at [435, 76] on div "Waiting Staff" at bounding box center [478, 77] width 29 height 4
type input "**********"
type input "******"
type input "*"
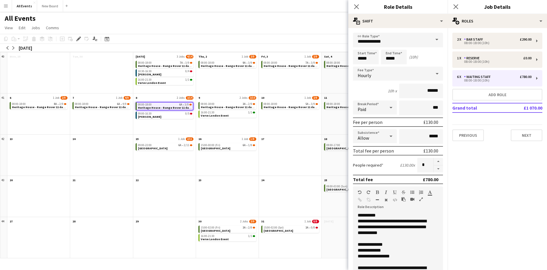
click at [288, 26] on app-page-menu "View Day view expanded Day view collapsed Month view Date picker Jump to [DATE]…" at bounding box center [273, 28] width 547 height 11
